Goal: Task Accomplishment & Management: Manage account settings

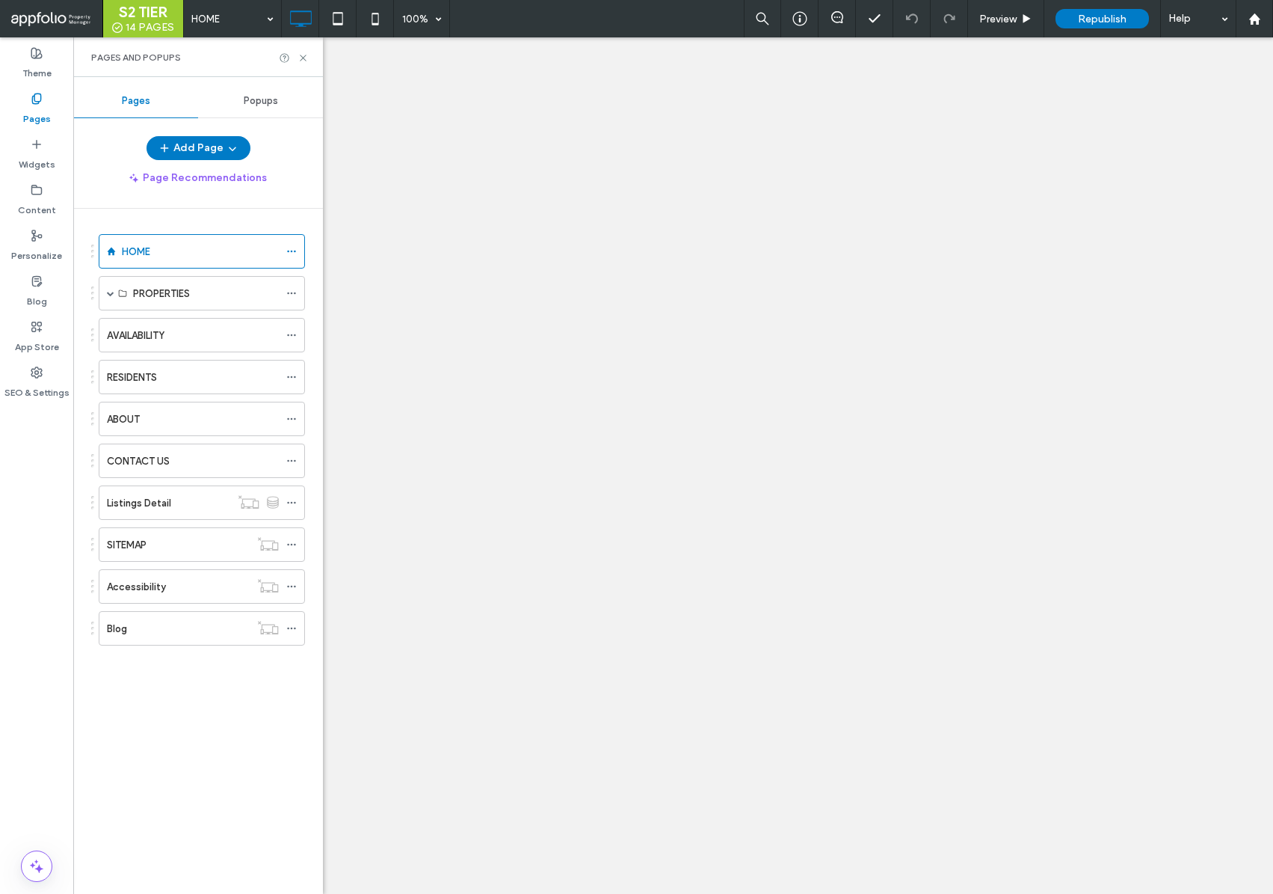
click at [19, 375] on div "SEO & Settings" at bounding box center [36, 383] width 73 height 46
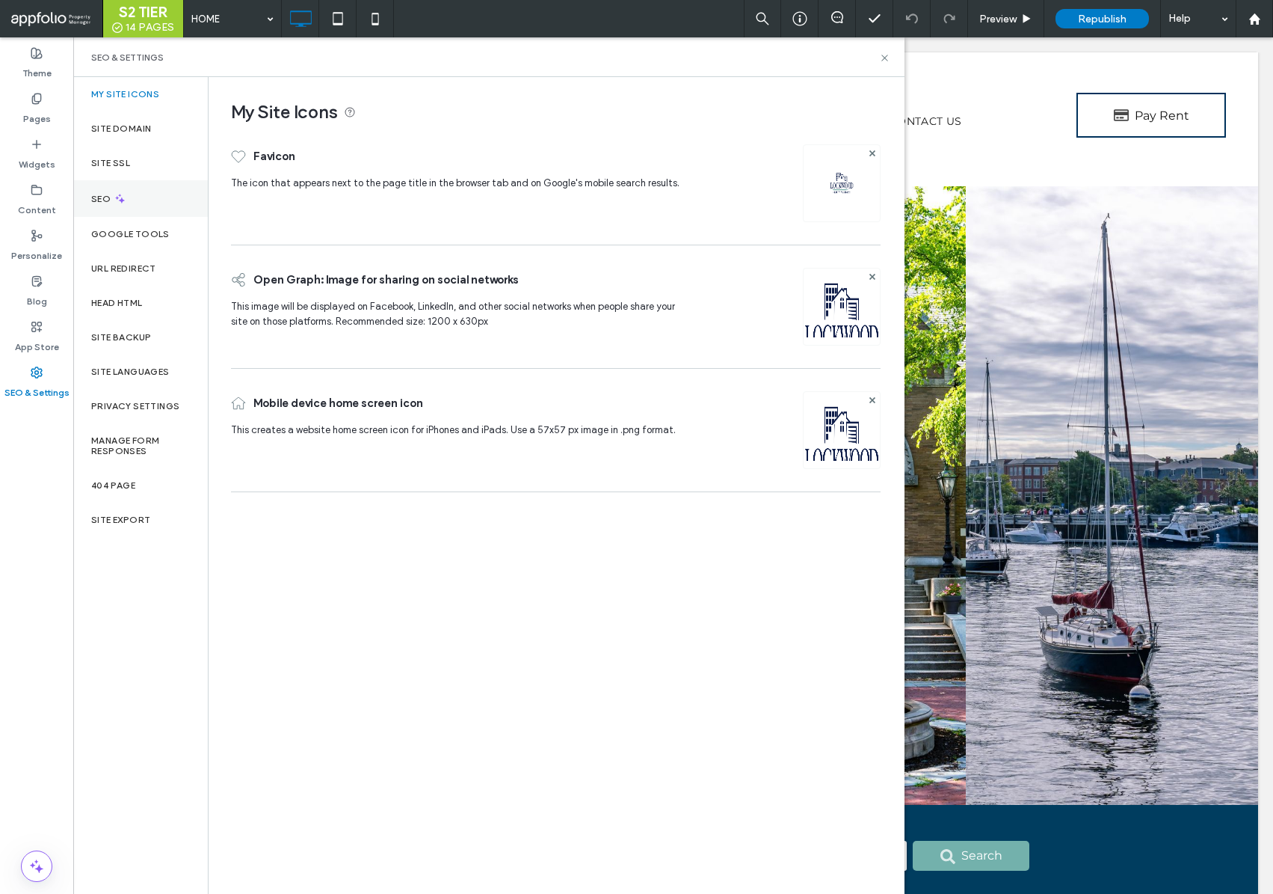
click at [126, 208] on div "SEO" at bounding box center [140, 198] width 135 height 37
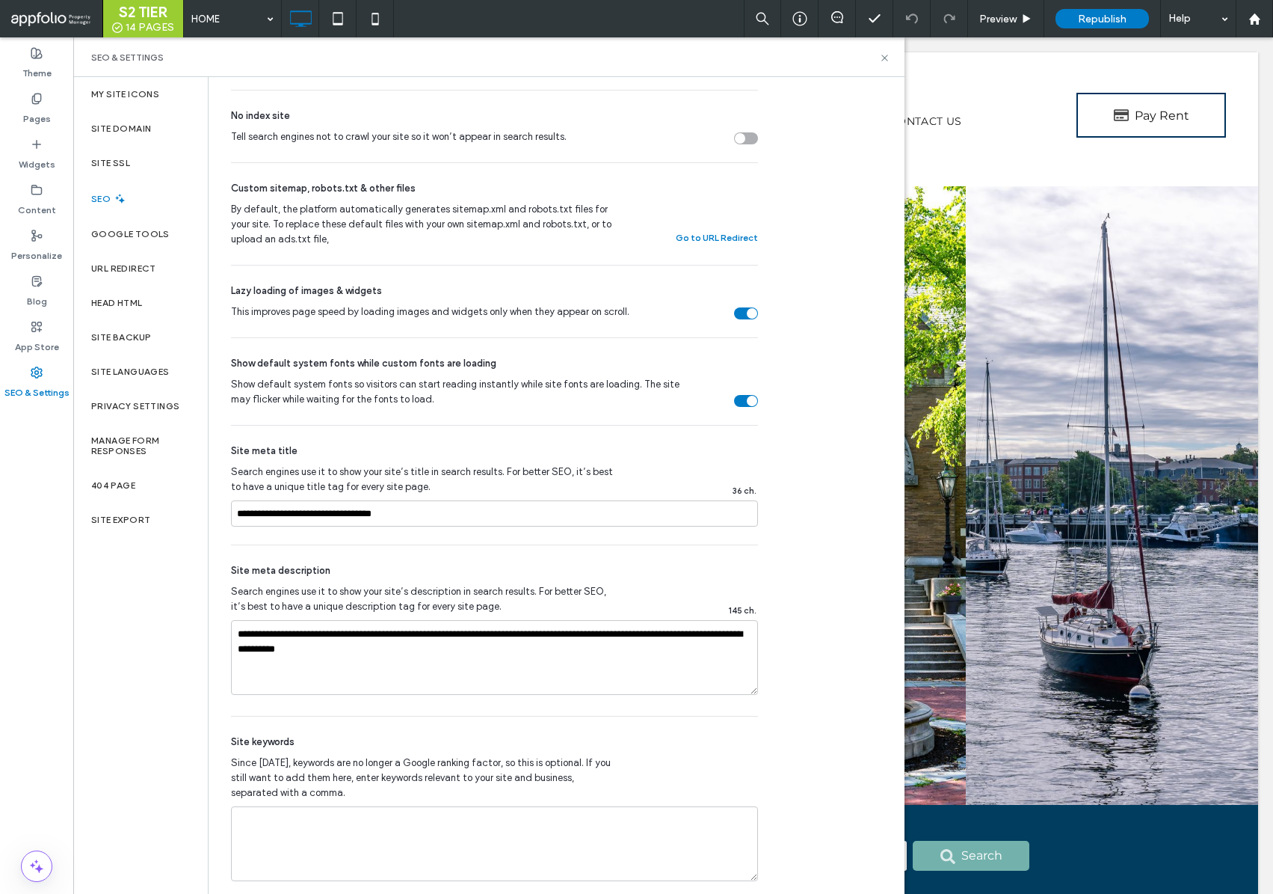
scroll to position [499, 0]
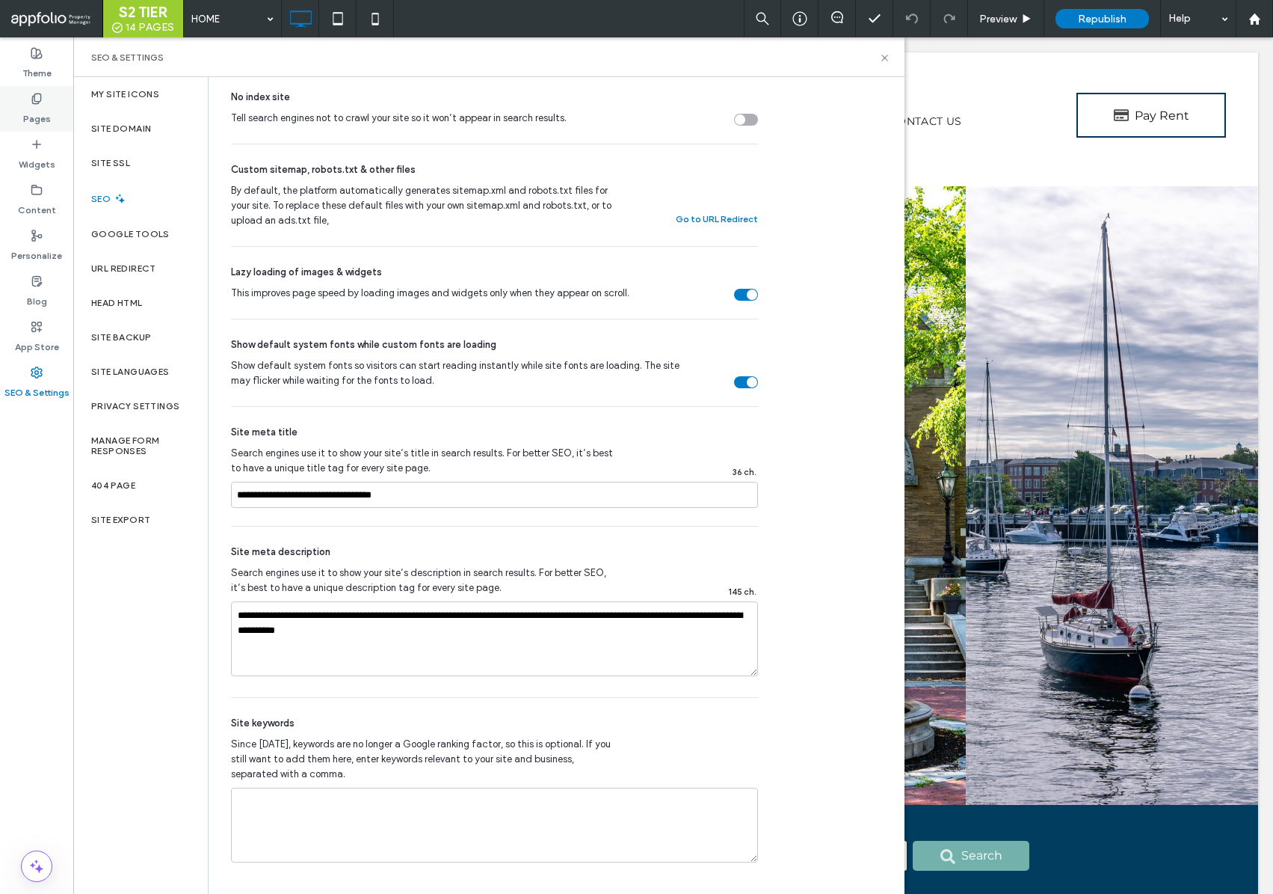
click at [31, 108] on label "Pages" at bounding box center [37, 115] width 28 height 21
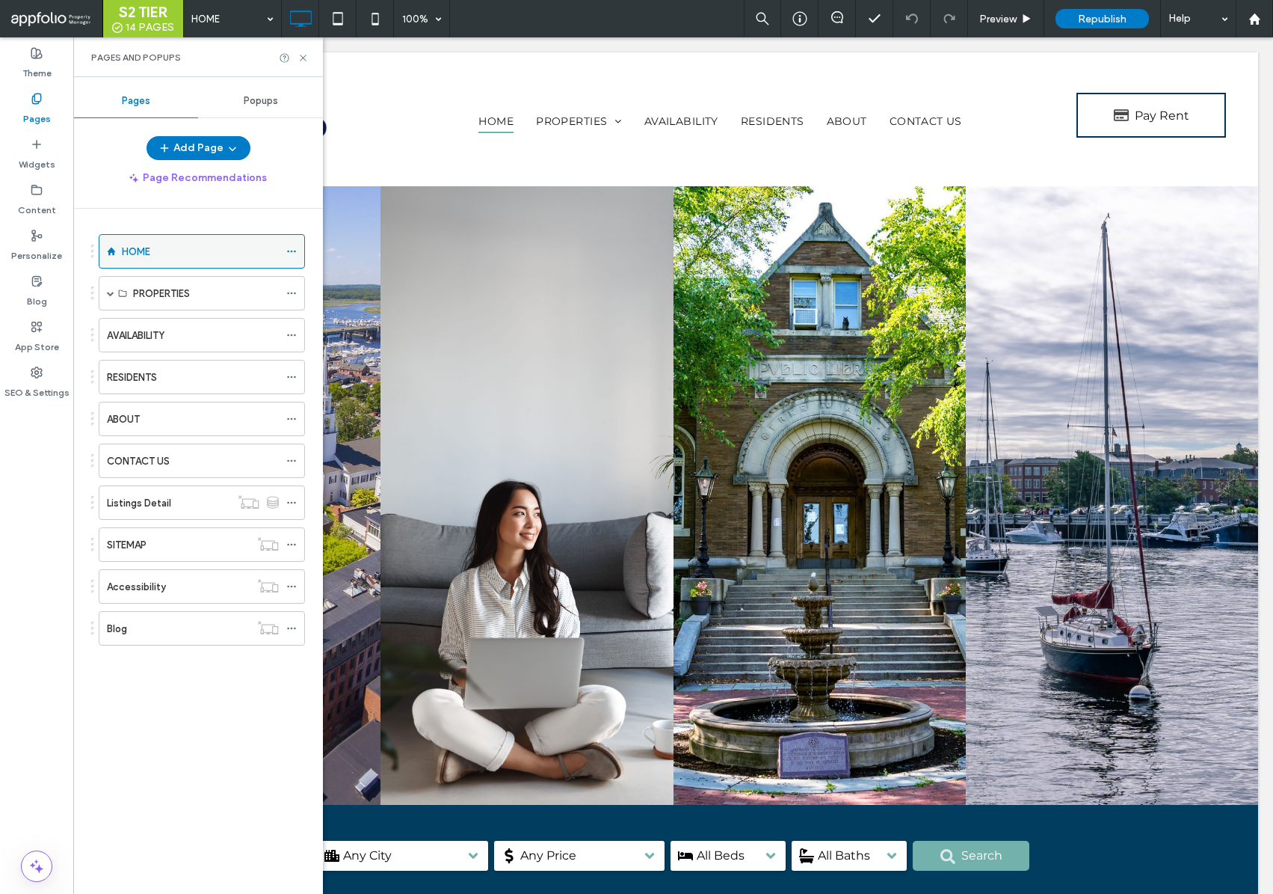
click at [289, 253] on icon at bounding box center [291, 251] width 10 height 10
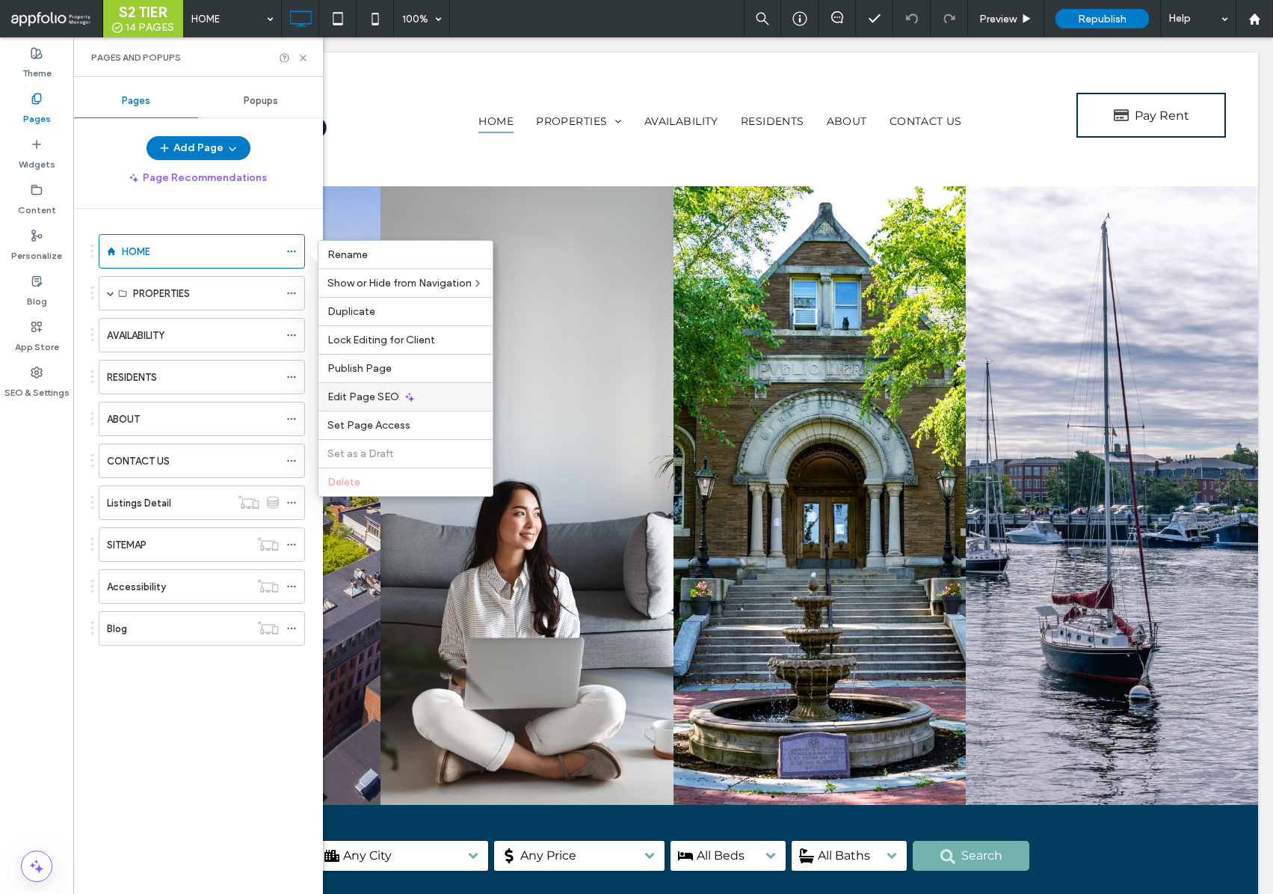
click at [403, 387] on div "Edit Page SEO" at bounding box center [406, 396] width 174 height 28
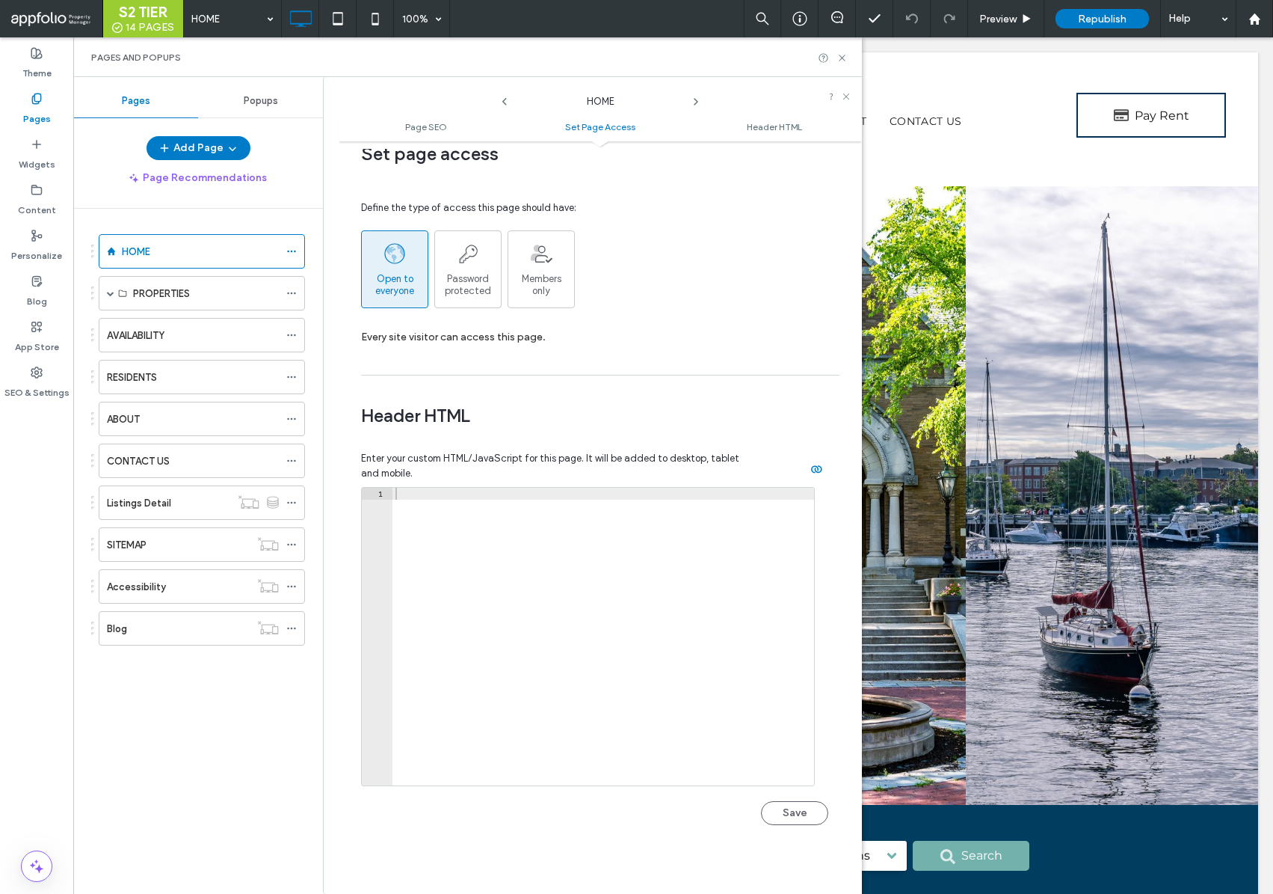
scroll to position [1220, 0]
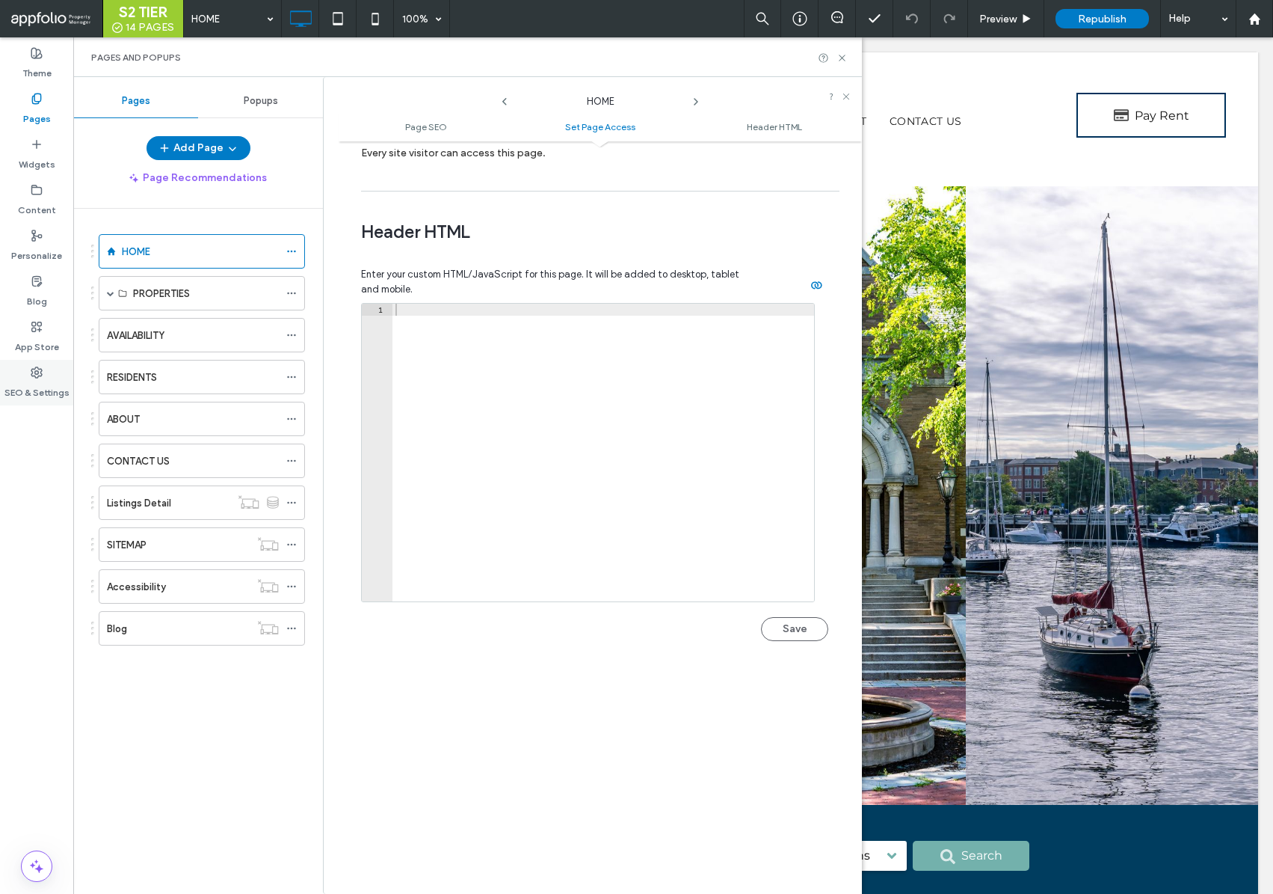
click at [40, 370] on icon at bounding box center [37, 372] width 12 height 12
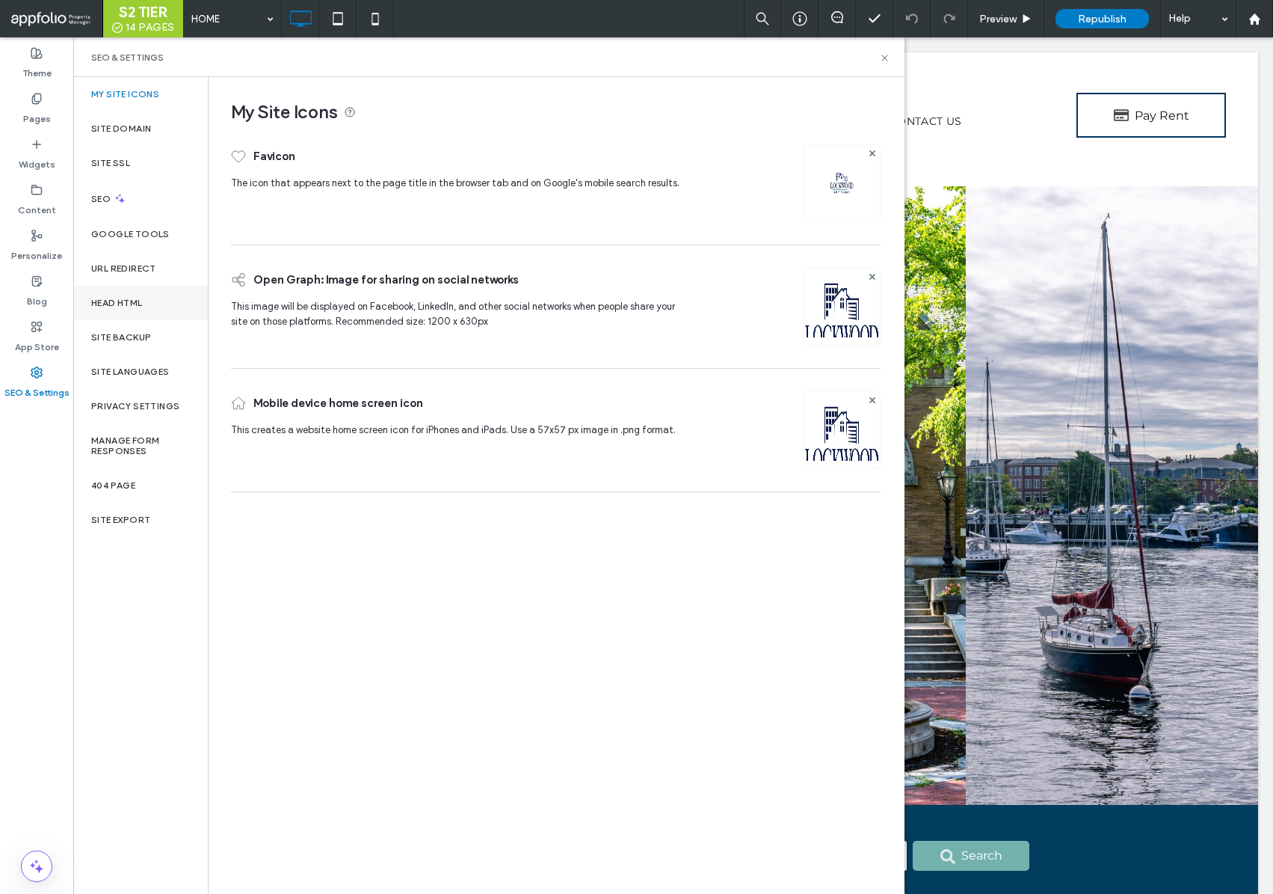
click at [146, 304] on div "Head HTML" at bounding box center [140, 303] width 135 height 34
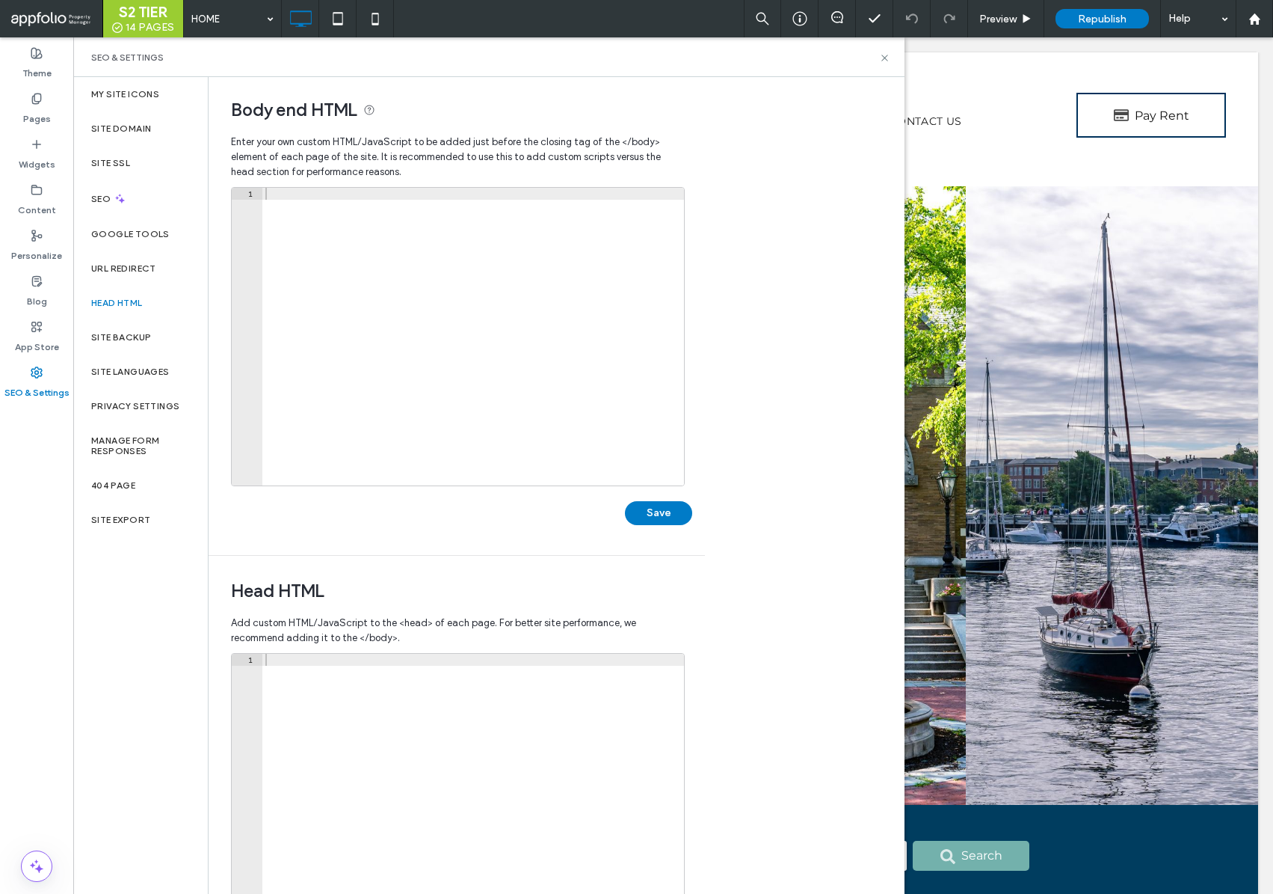
scroll to position [3, 0]
click at [139, 231] on label "Google Tools" at bounding box center [130, 234] width 79 height 10
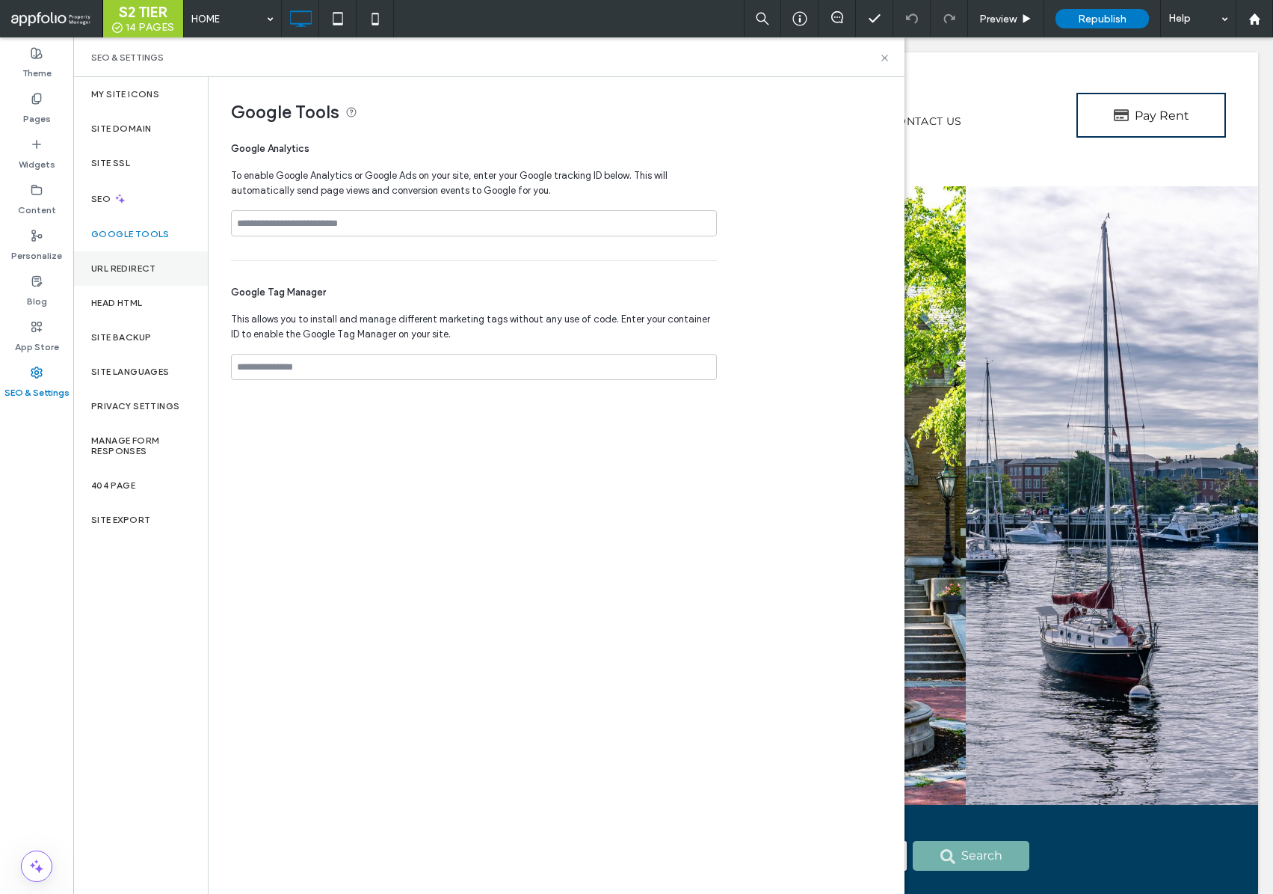
click at [142, 259] on div "URL Redirect" at bounding box center [140, 268] width 135 height 34
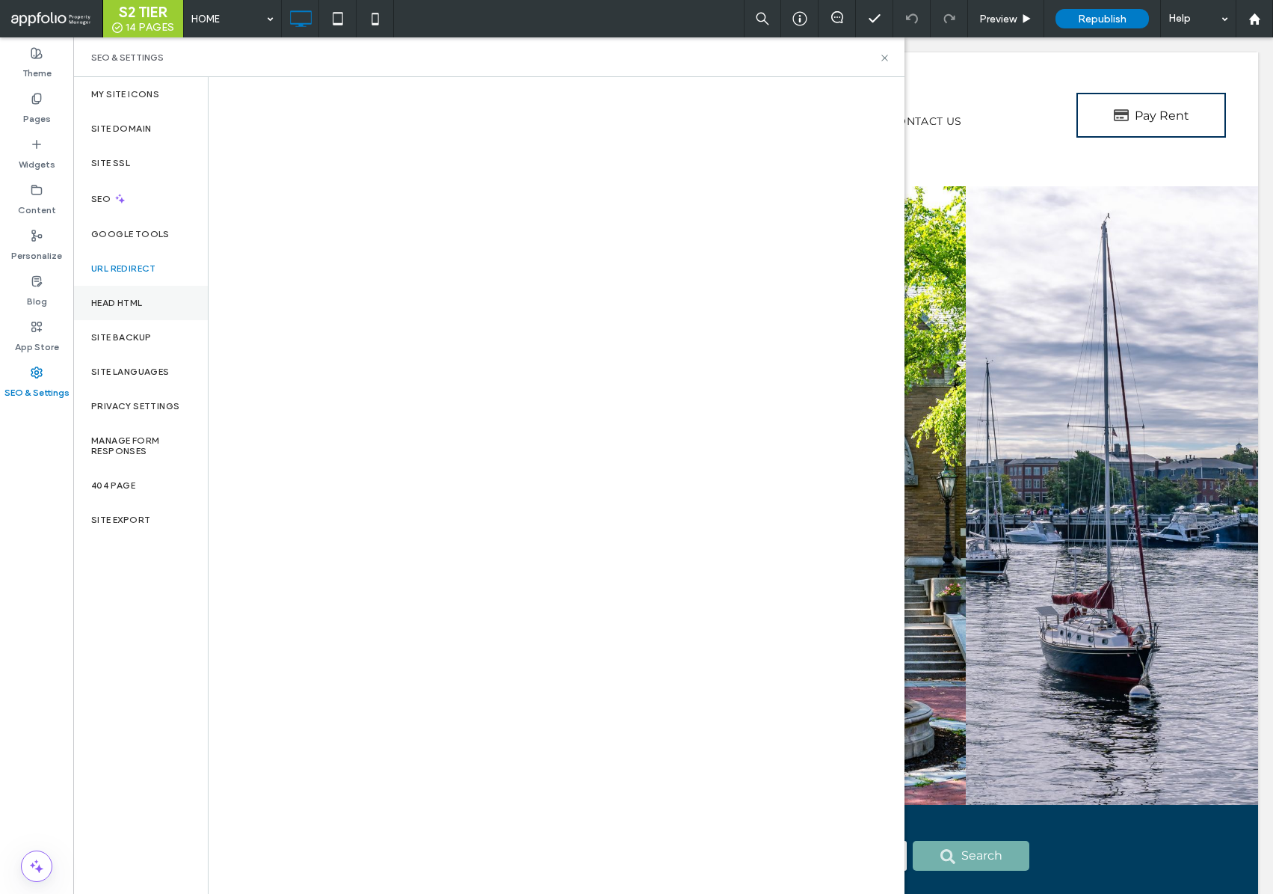
click at [141, 318] on div "Head HTML" at bounding box center [140, 303] width 135 height 34
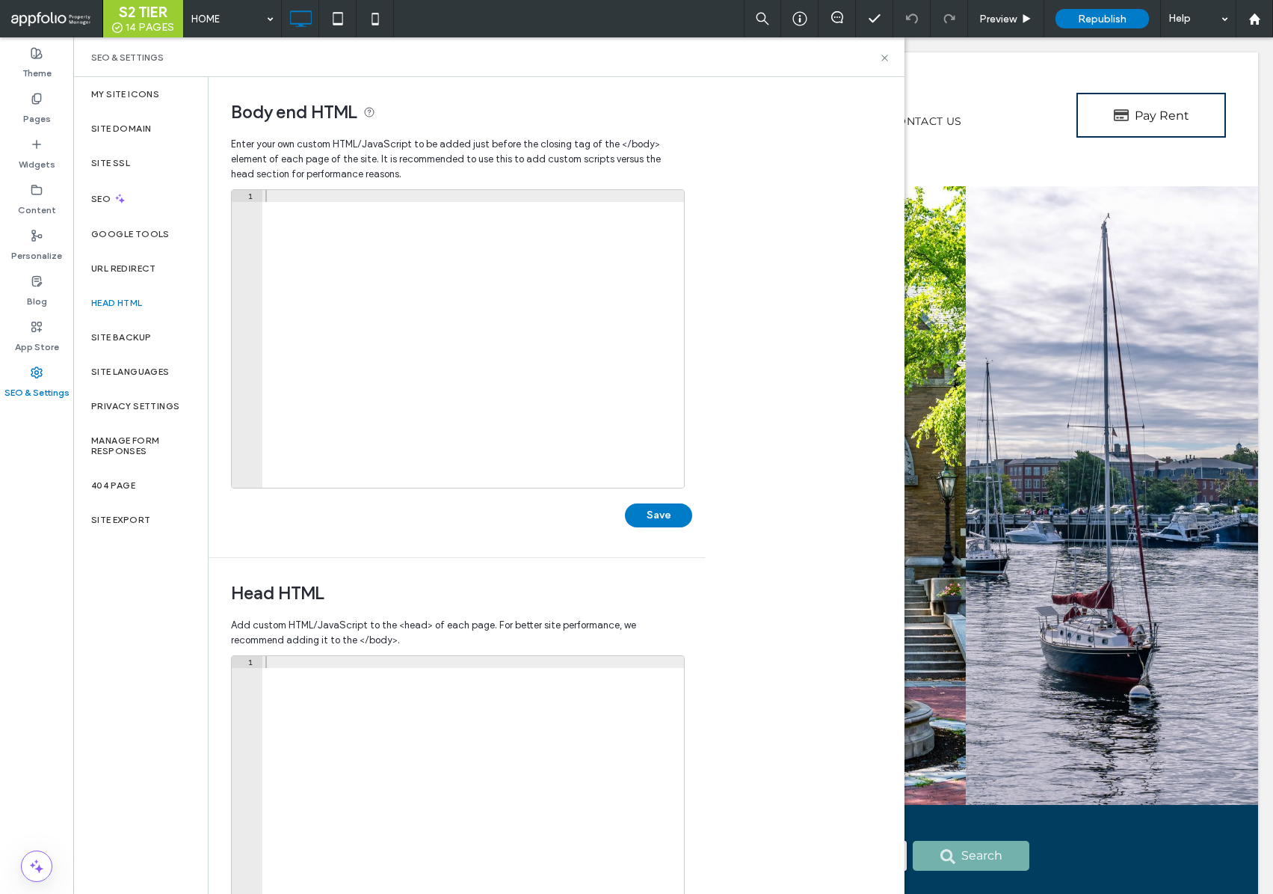
click at [385, 272] on div at bounding box center [473, 351] width 422 height 322
click at [328, 739] on div at bounding box center [473, 817] width 422 height 322
paste textarea "**********"
type textarea "**********"
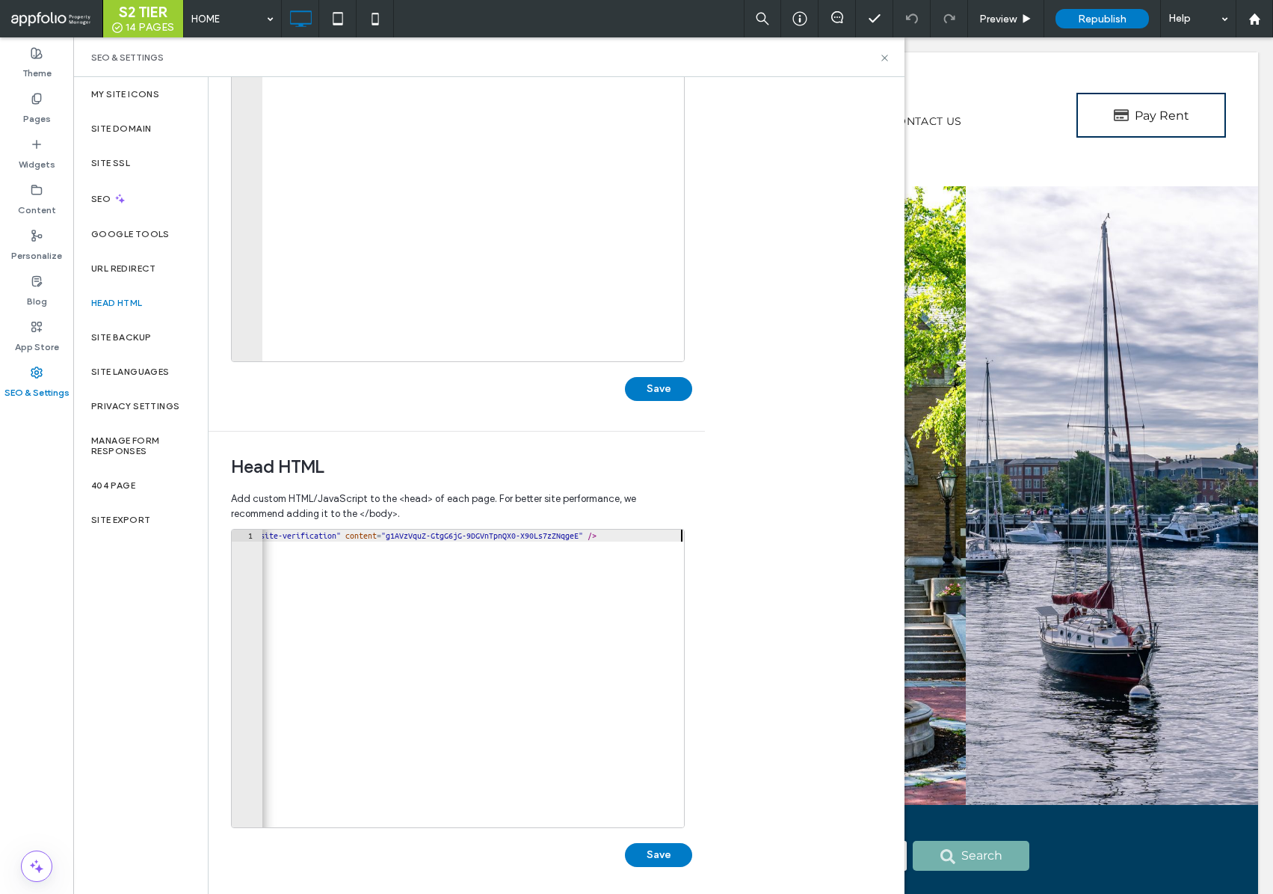
scroll to position [131, 0]
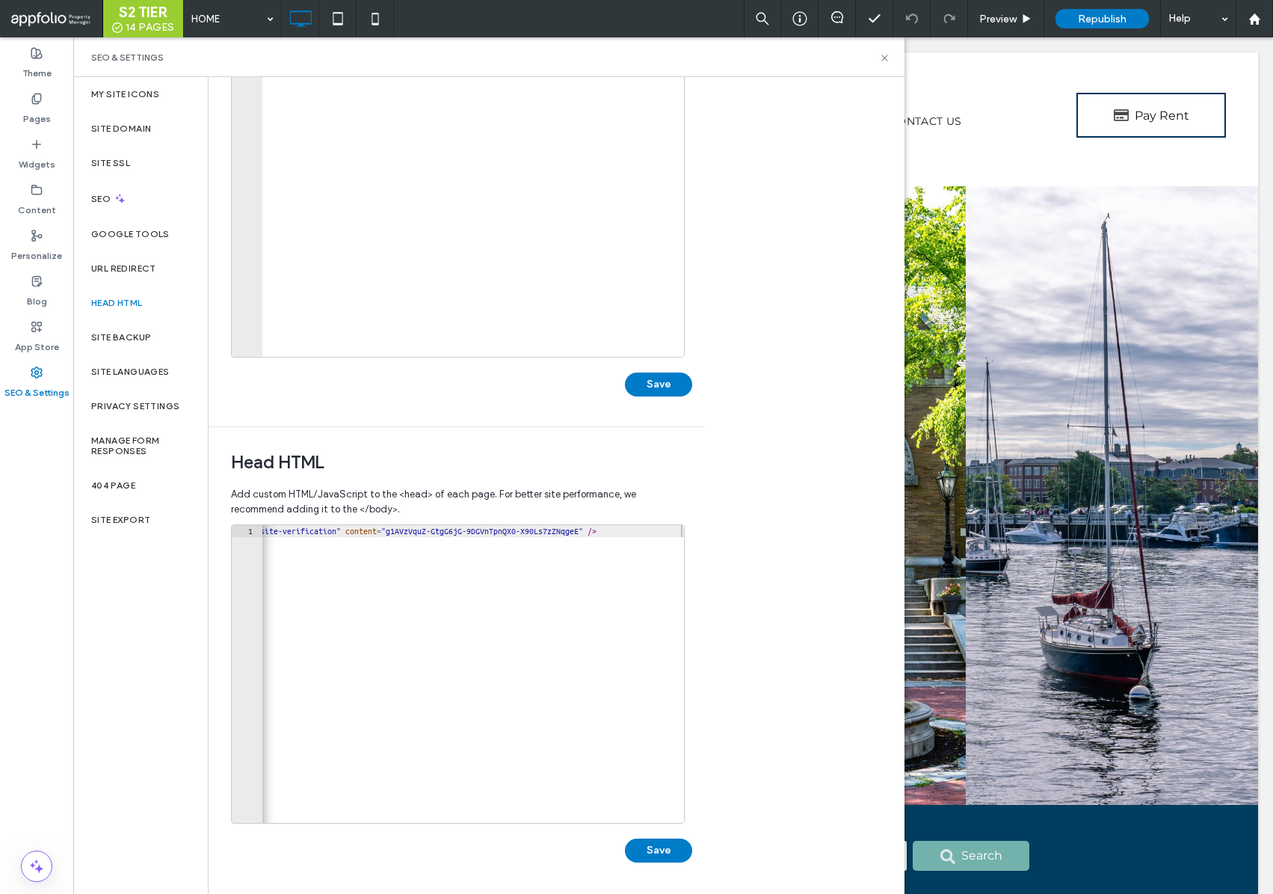
click at [659, 849] on button "Save" at bounding box center [658, 850] width 67 height 24
click at [1093, 17] on span "Republish" at bounding box center [1102, 19] width 49 height 13
